Goal: Find specific page/section

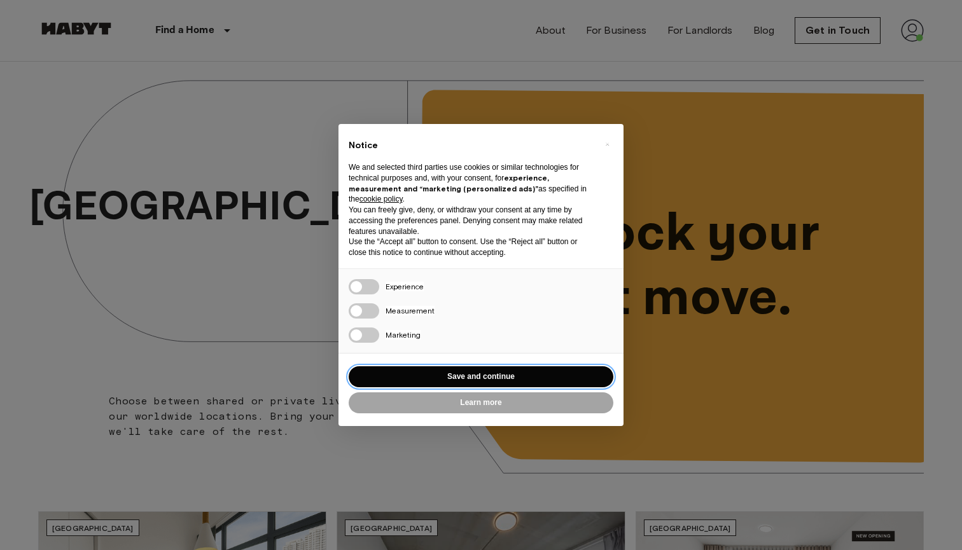
click at [463, 371] on button "Save and continue" at bounding box center [481, 376] width 265 height 21
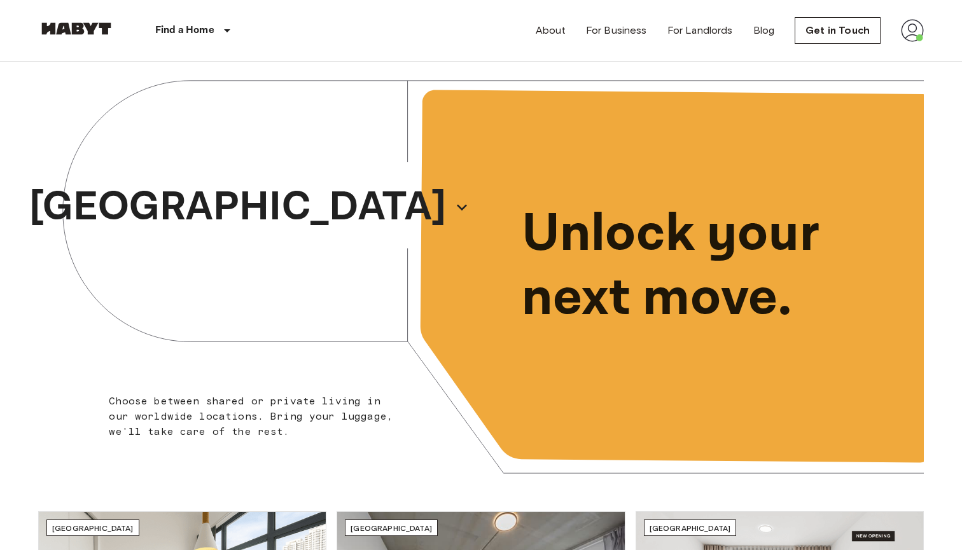
click at [924, 23] on nav "Find a Home [GEOGRAPHIC_DATA] [GEOGRAPHIC_DATA] [GEOGRAPHIC_DATA] [GEOGRAPHIC_D…" at bounding box center [481, 30] width 916 height 61
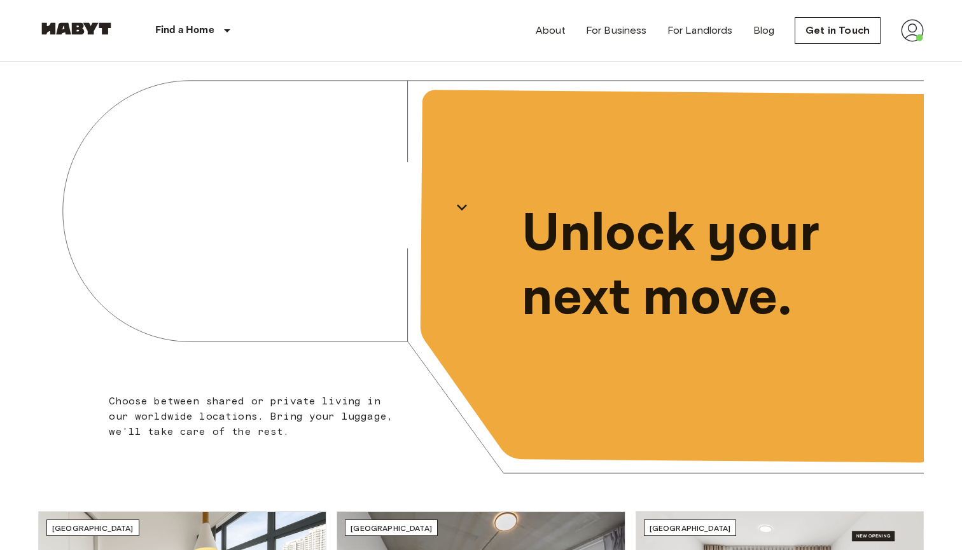
click at [911, 25] on img at bounding box center [912, 30] width 23 height 23
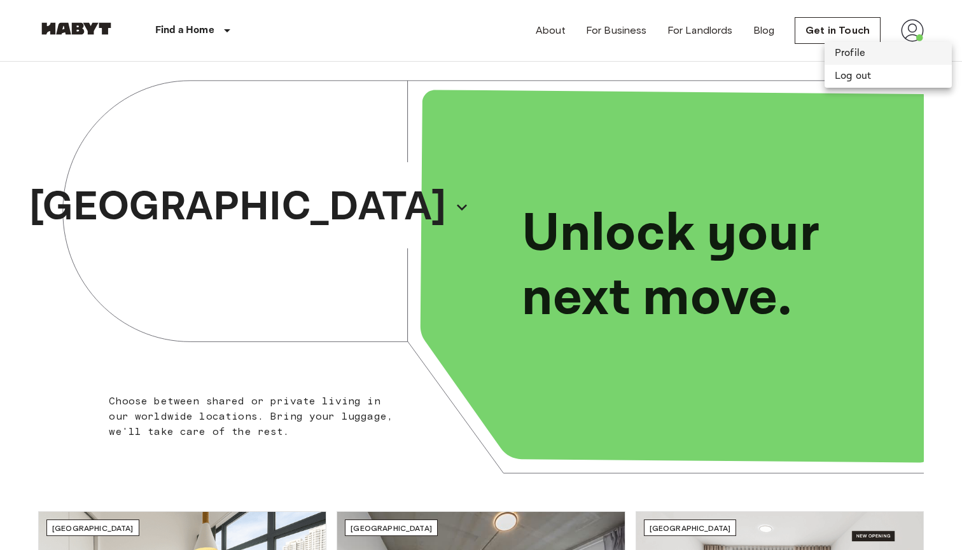
click at [848, 60] on li "Profile" at bounding box center [888, 53] width 127 height 23
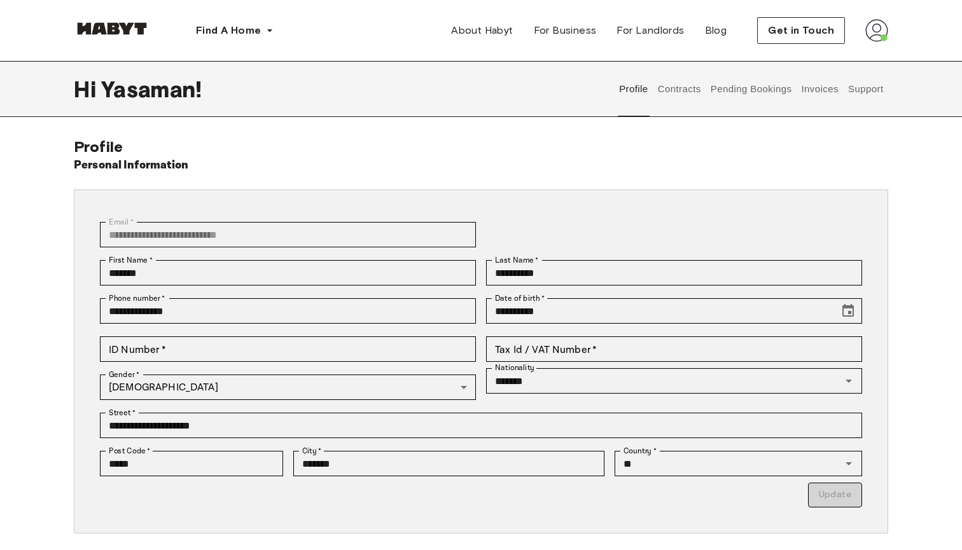
click at [809, 96] on button "Invoices" at bounding box center [820, 89] width 40 height 56
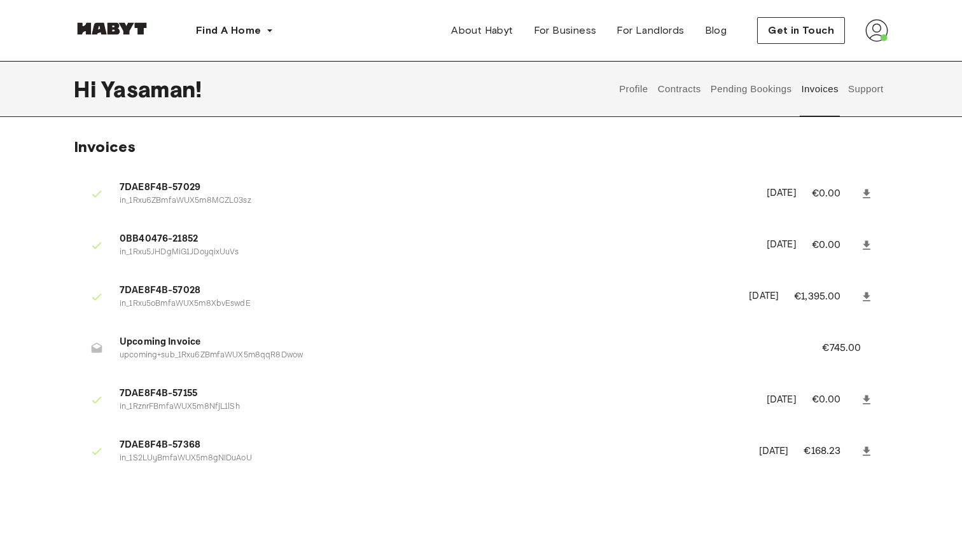
click at [720, 90] on button "Pending Bookings" at bounding box center [751, 89] width 85 height 56
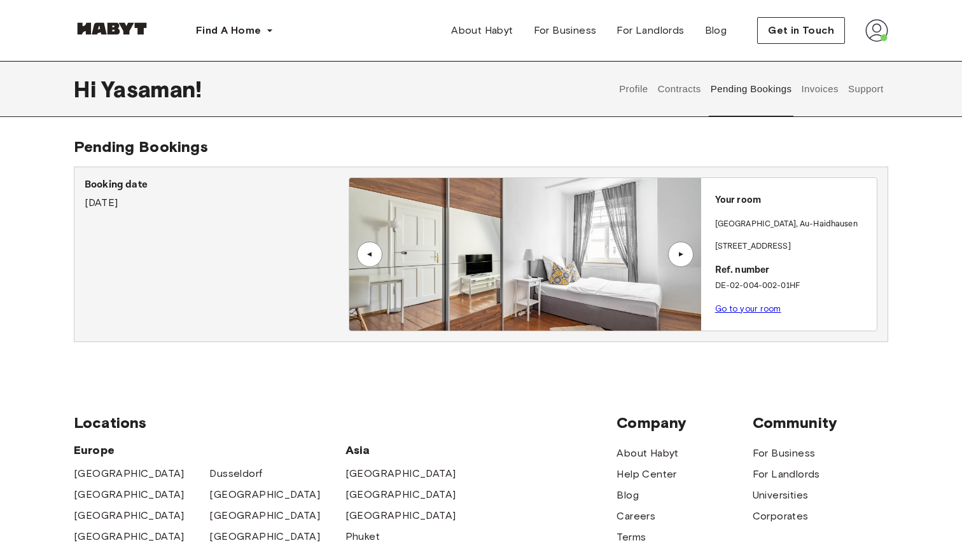
click at [861, 104] on button "Support" at bounding box center [865, 89] width 39 height 56
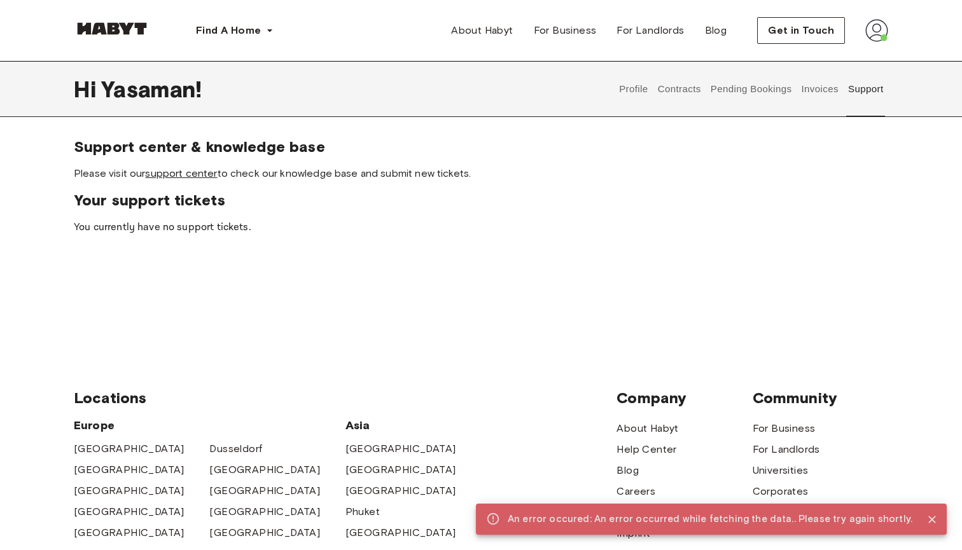
click at [186, 174] on link "support center" at bounding box center [181, 173] width 72 height 12
